Goal: Task Accomplishment & Management: Use online tool/utility

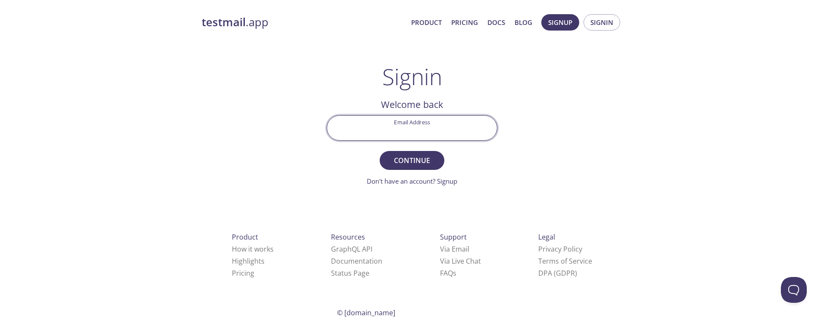
click at [405, 133] on input "Email Address" at bounding box center [412, 128] width 170 height 25
type input "[EMAIL_ADDRESS][DOMAIN_NAME]"
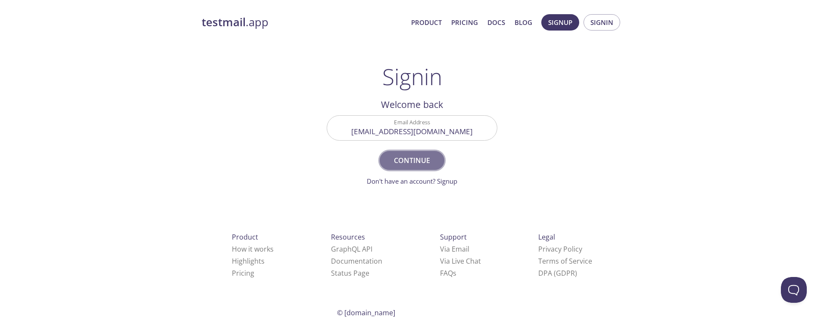
click at [410, 165] on span "Continue" at bounding box center [412, 161] width 46 height 12
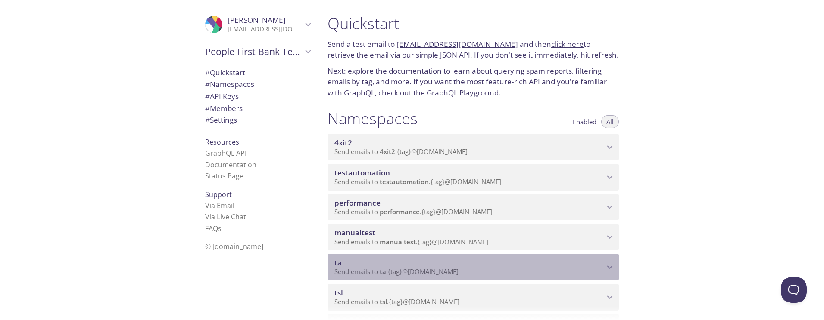
click at [423, 271] on span "Send emails to ta . {tag} @[DOMAIN_NAME]" at bounding box center [396, 272] width 124 height 9
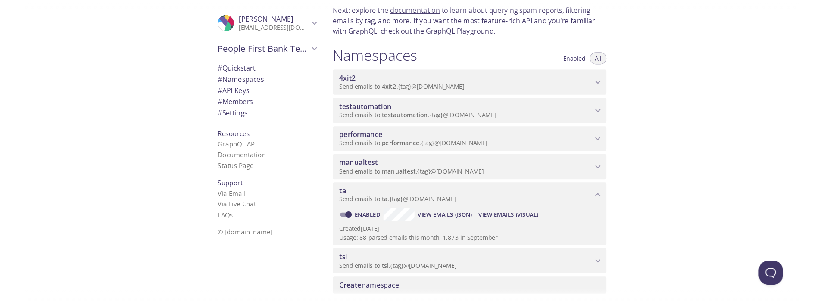
scroll to position [62, 0]
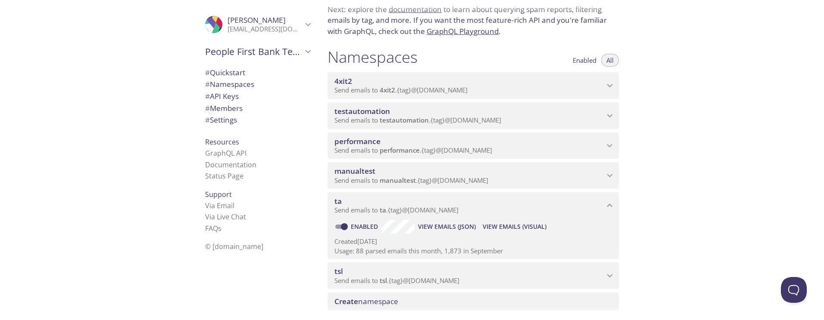
click at [499, 228] on span "View Emails (Visual)" at bounding box center [514, 227] width 64 height 10
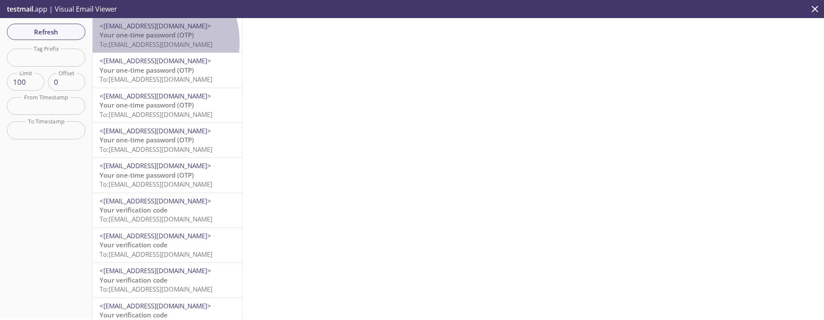
click at [144, 42] on span "To: [EMAIL_ADDRESS][DOMAIN_NAME]" at bounding box center [156, 44] width 113 height 9
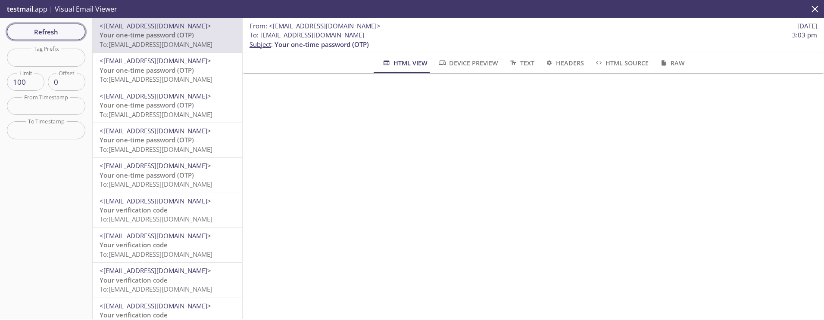
click at [41, 34] on span "Refresh" at bounding box center [46, 31] width 65 height 11
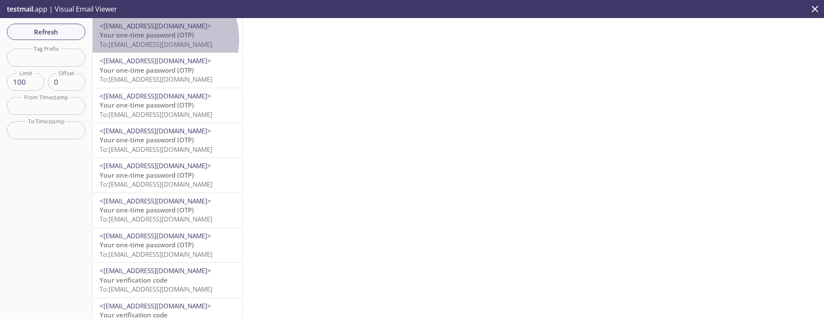
click at [162, 39] on span "Your one-time password (OTP)" at bounding box center [147, 35] width 94 height 9
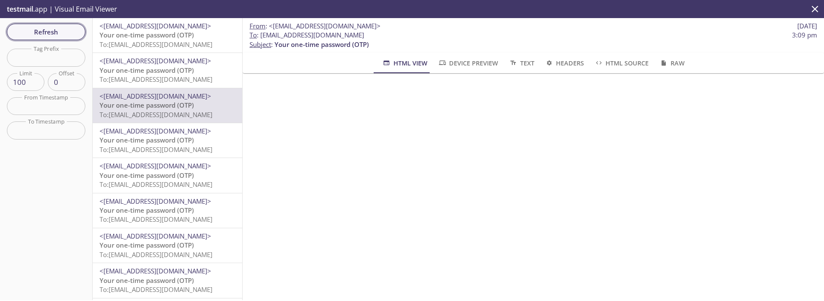
click at [65, 34] on span "Refresh" at bounding box center [46, 31] width 65 height 11
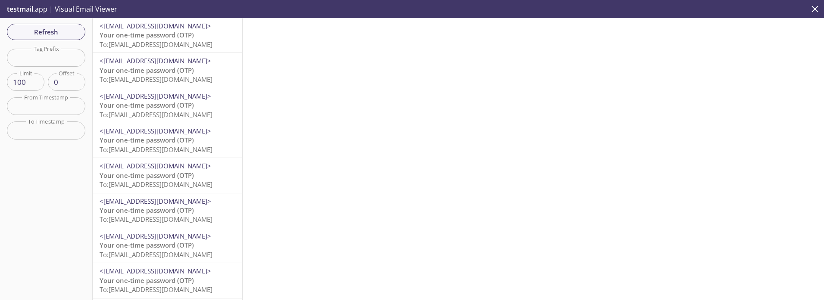
click at [156, 46] on span "To: [EMAIL_ADDRESS][DOMAIN_NAME]" at bounding box center [156, 44] width 113 height 9
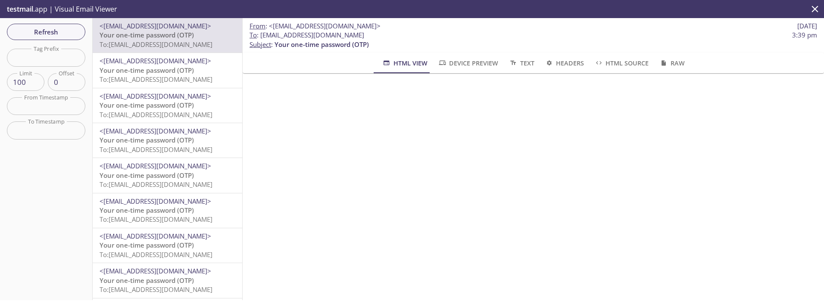
click at [159, 68] on span "Your one-time password (OTP)" at bounding box center [147, 70] width 94 height 9
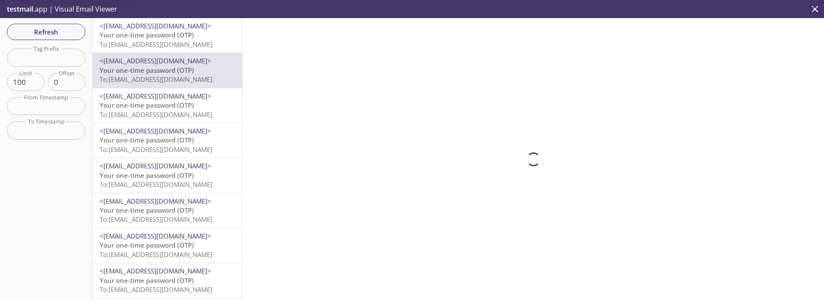
click at [164, 44] on span "To: [EMAIL_ADDRESS][DOMAIN_NAME]" at bounding box center [156, 44] width 113 height 9
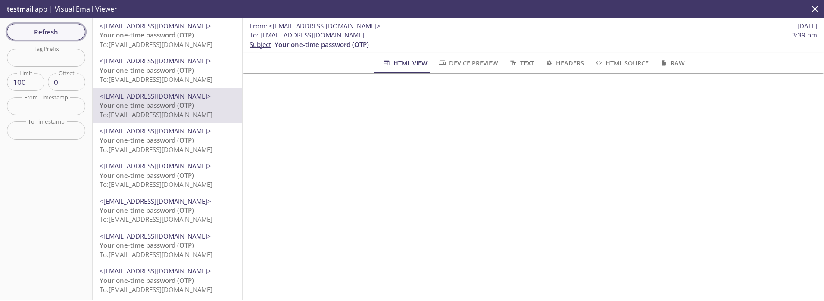
click at [39, 32] on span "Refresh" at bounding box center [46, 31] width 65 height 11
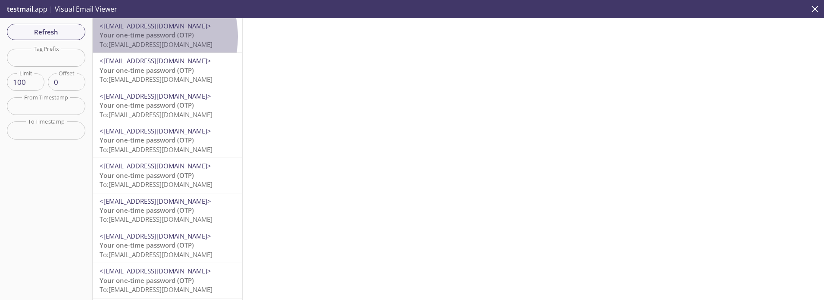
click at [131, 37] on span "Your one-time password (OTP)" at bounding box center [147, 35] width 94 height 9
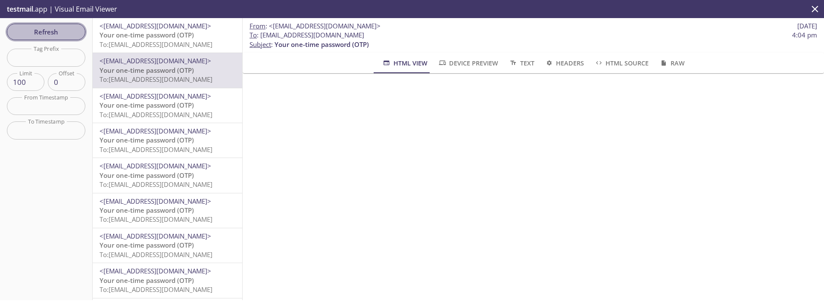
click at [51, 31] on span "Refresh" at bounding box center [46, 31] width 65 height 11
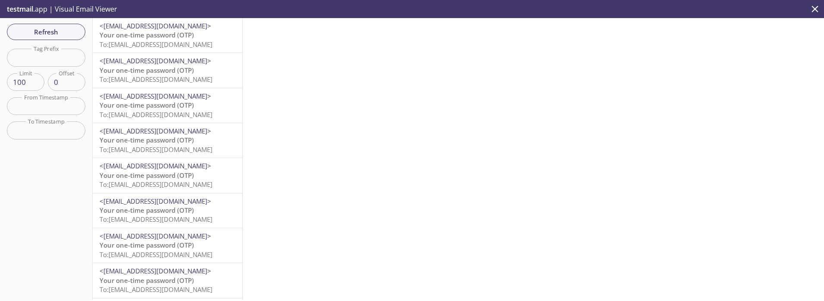
click at [140, 42] on span "To: [EMAIL_ADDRESS][DOMAIN_NAME]" at bounding box center [156, 44] width 113 height 9
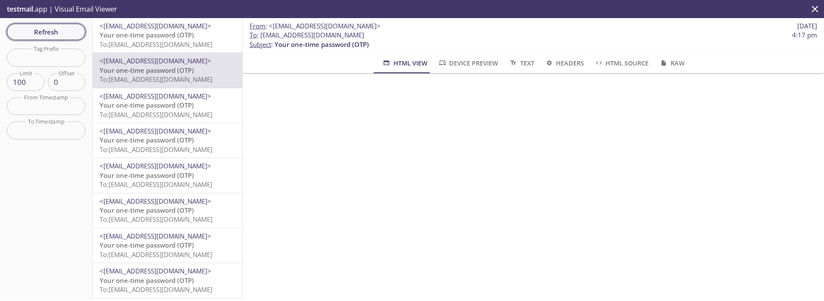
click at [34, 31] on span "Refresh" at bounding box center [46, 31] width 65 height 11
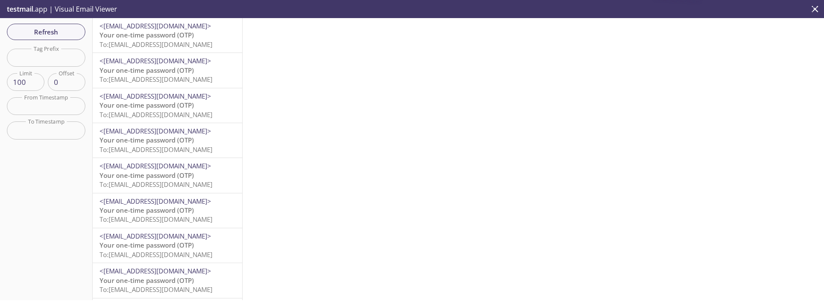
click at [155, 44] on span "To: [EMAIL_ADDRESS][DOMAIN_NAME]" at bounding box center [156, 44] width 113 height 9
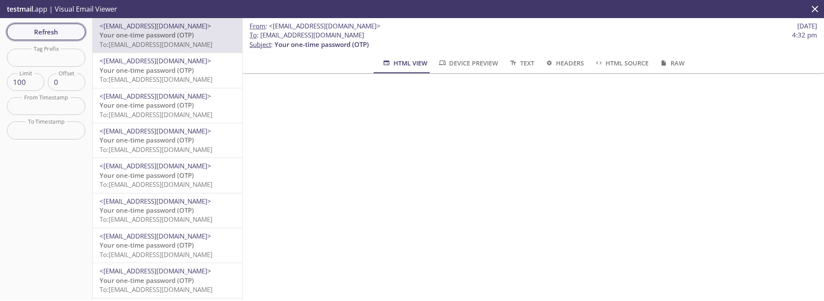
click at [55, 31] on span "Refresh" at bounding box center [46, 31] width 65 height 11
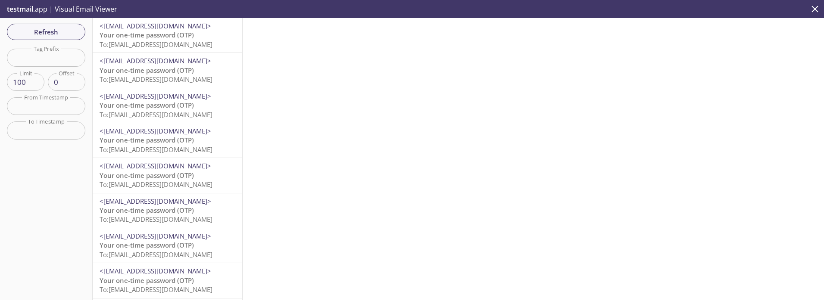
click at [151, 38] on span "Your one-time password (OTP)" at bounding box center [147, 35] width 94 height 9
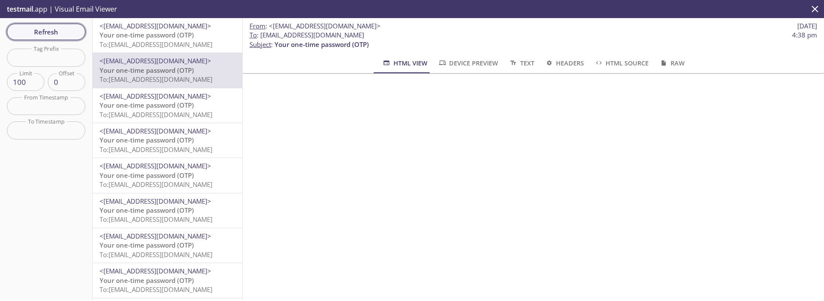
click at [56, 31] on span "Refresh" at bounding box center [46, 31] width 65 height 11
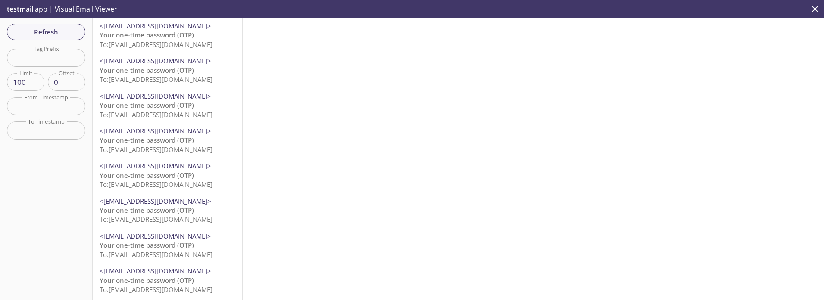
click at [152, 44] on span "To: [EMAIL_ADDRESS][DOMAIN_NAME]" at bounding box center [156, 44] width 113 height 9
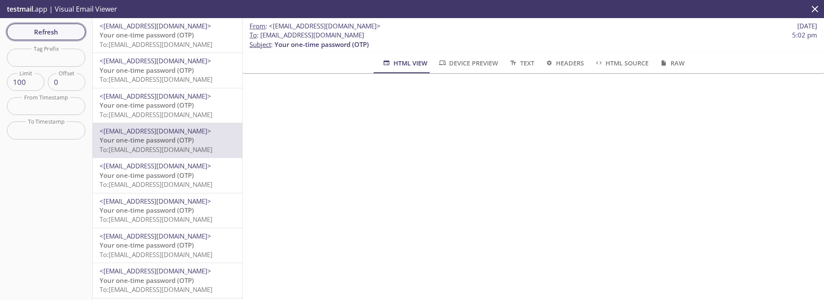
click at [59, 31] on span "Refresh" at bounding box center [46, 31] width 65 height 11
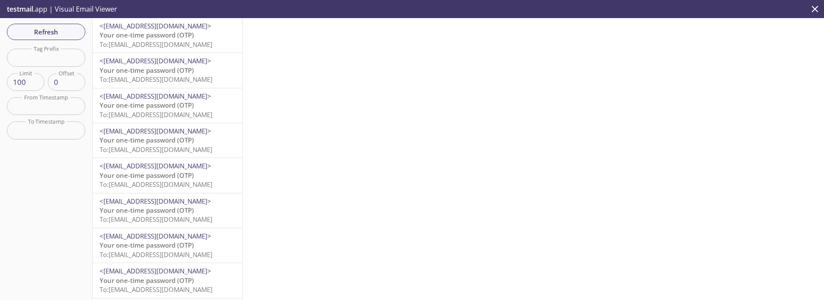
click at [153, 40] on span "To: [EMAIL_ADDRESS][DOMAIN_NAME]" at bounding box center [156, 44] width 113 height 9
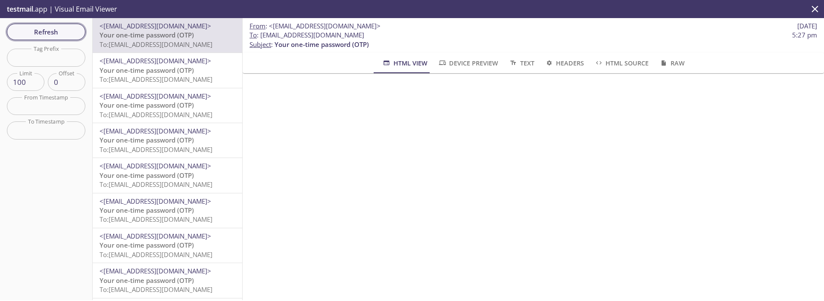
click at [61, 33] on span "Refresh" at bounding box center [46, 31] width 65 height 11
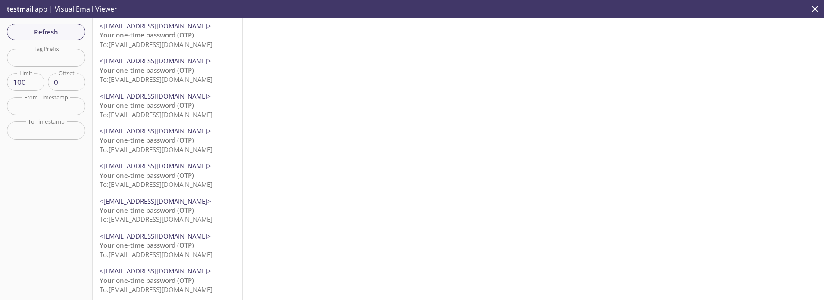
click at [171, 43] on span "To: [EMAIL_ADDRESS][DOMAIN_NAME]" at bounding box center [156, 44] width 113 height 9
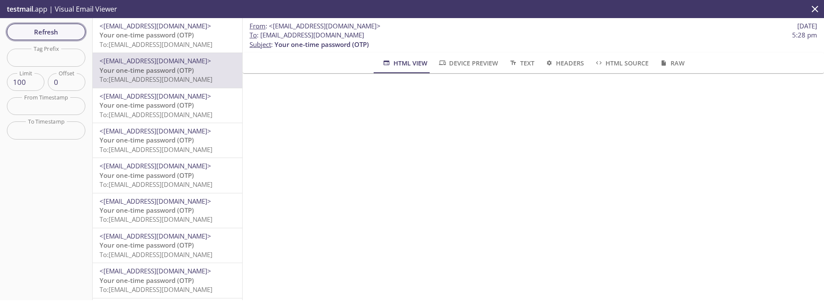
click at [47, 35] on span "Refresh" at bounding box center [46, 31] width 65 height 11
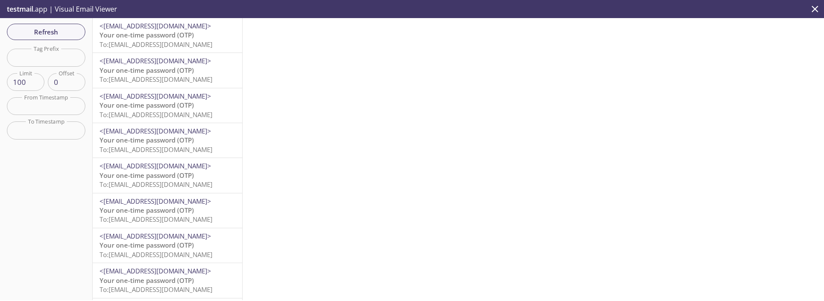
click at [160, 43] on span "To: [EMAIL_ADDRESS][DOMAIN_NAME]" at bounding box center [156, 44] width 113 height 9
